Goal: Information Seeking & Learning: Check status

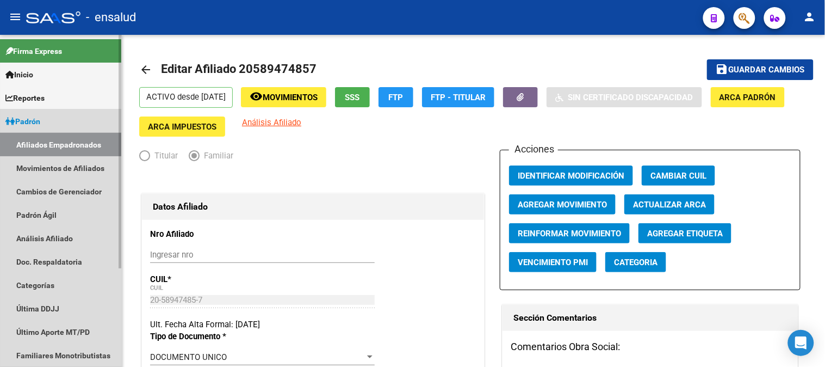
click at [51, 140] on link "Afiliados Empadronados" at bounding box center [60, 144] width 121 height 23
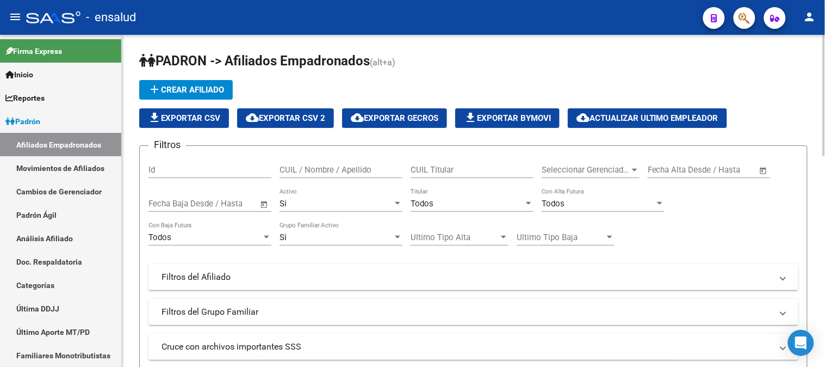
click at [466, 166] on input "CUIL Titular" at bounding box center [472, 170] width 123 height 10
click at [454, 170] on input "CUIL Titular" at bounding box center [472, 170] width 123 height 10
paste input "2"
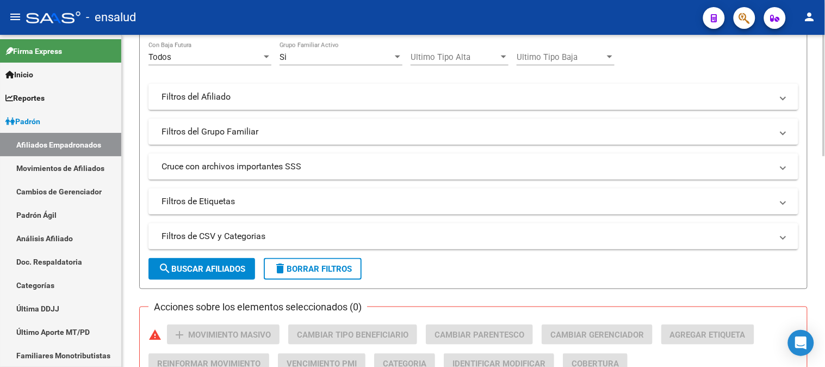
scroll to position [181, 0]
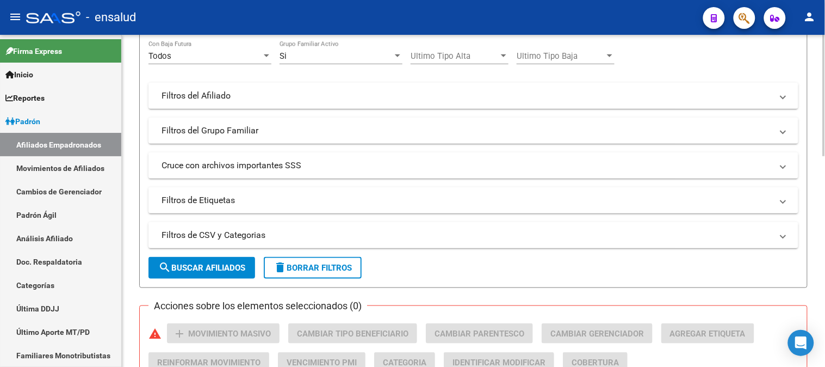
type input "20313490077"
click at [215, 269] on span "search Buscar Afiliados" at bounding box center [201, 268] width 87 height 10
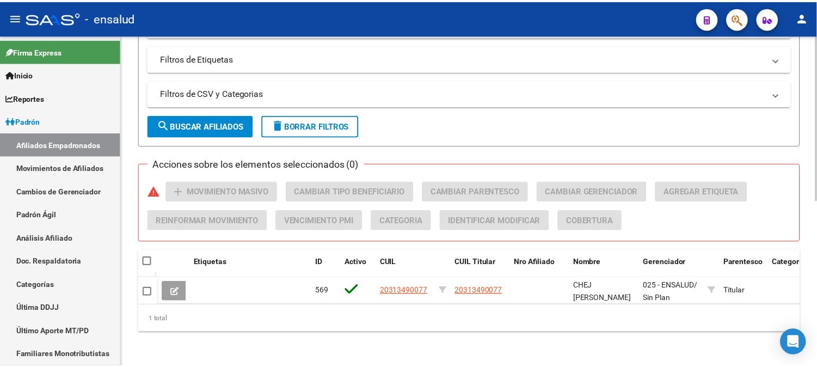
scroll to position [333, 0]
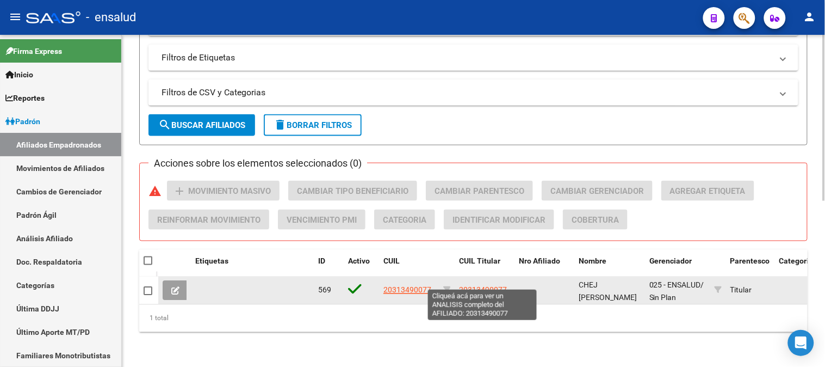
click at [490, 286] on span "20313490077" at bounding box center [483, 290] width 48 height 9
type textarea "20313490077"
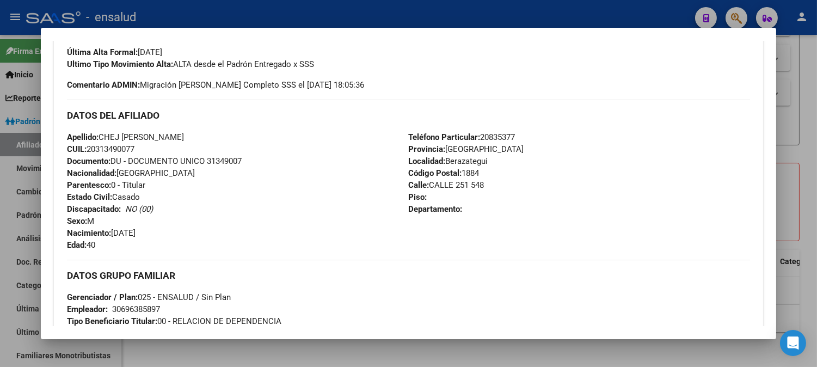
scroll to position [610, 0]
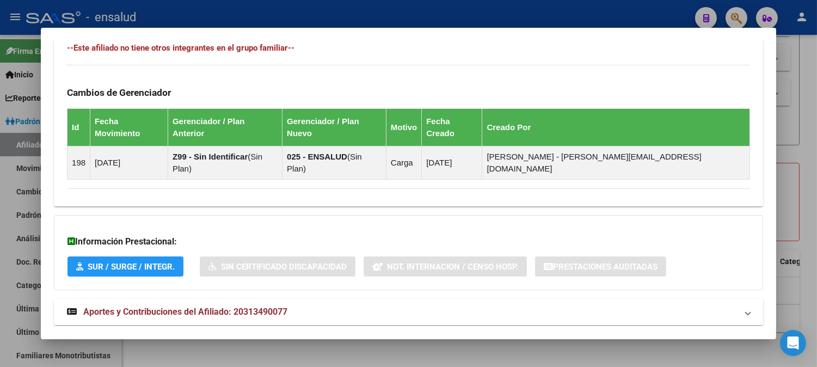
click at [164, 306] on span "Aportes y Contribuciones del Afiliado: 20313490077" at bounding box center [185, 311] width 204 height 10
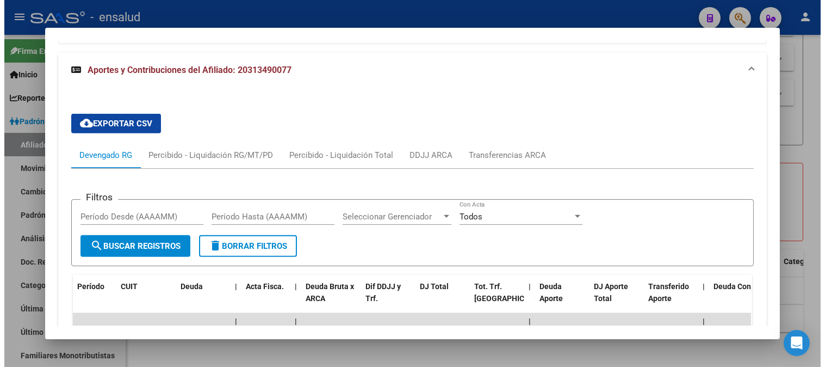
scroll to position [851, 0]
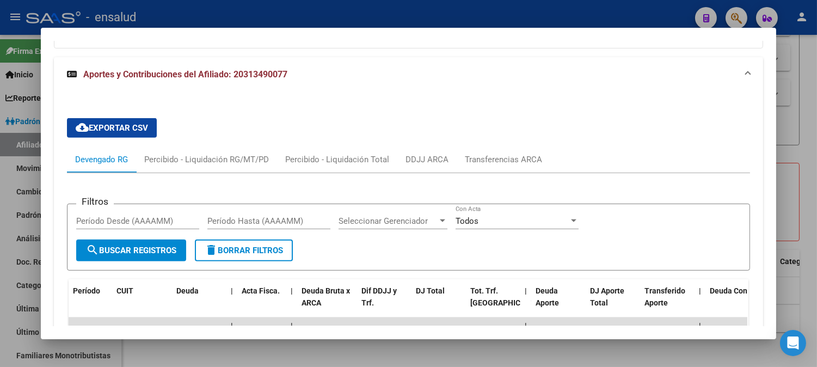
click at [579, 17] on div at bounding box center [408, 183] width 817 height 367
